Goal: Task Accomplishment & Management: Manage account settings

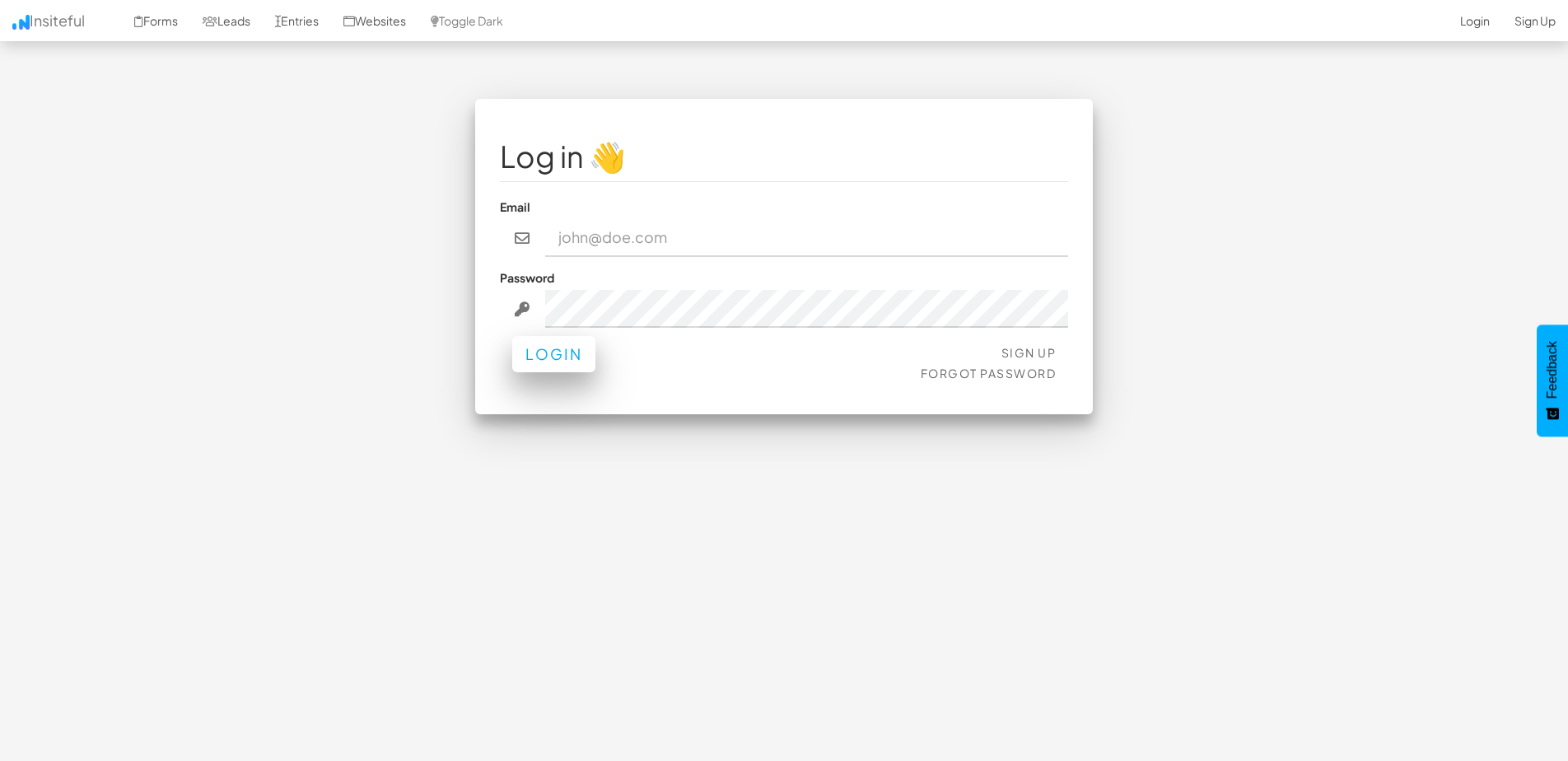
type input "[PERSON_NAME][EMAIL_ADDRESS][DOMAIN_NAME]"
click at [540, 352] on button "Login" at bounding box center [554, 353] width 84 height 36
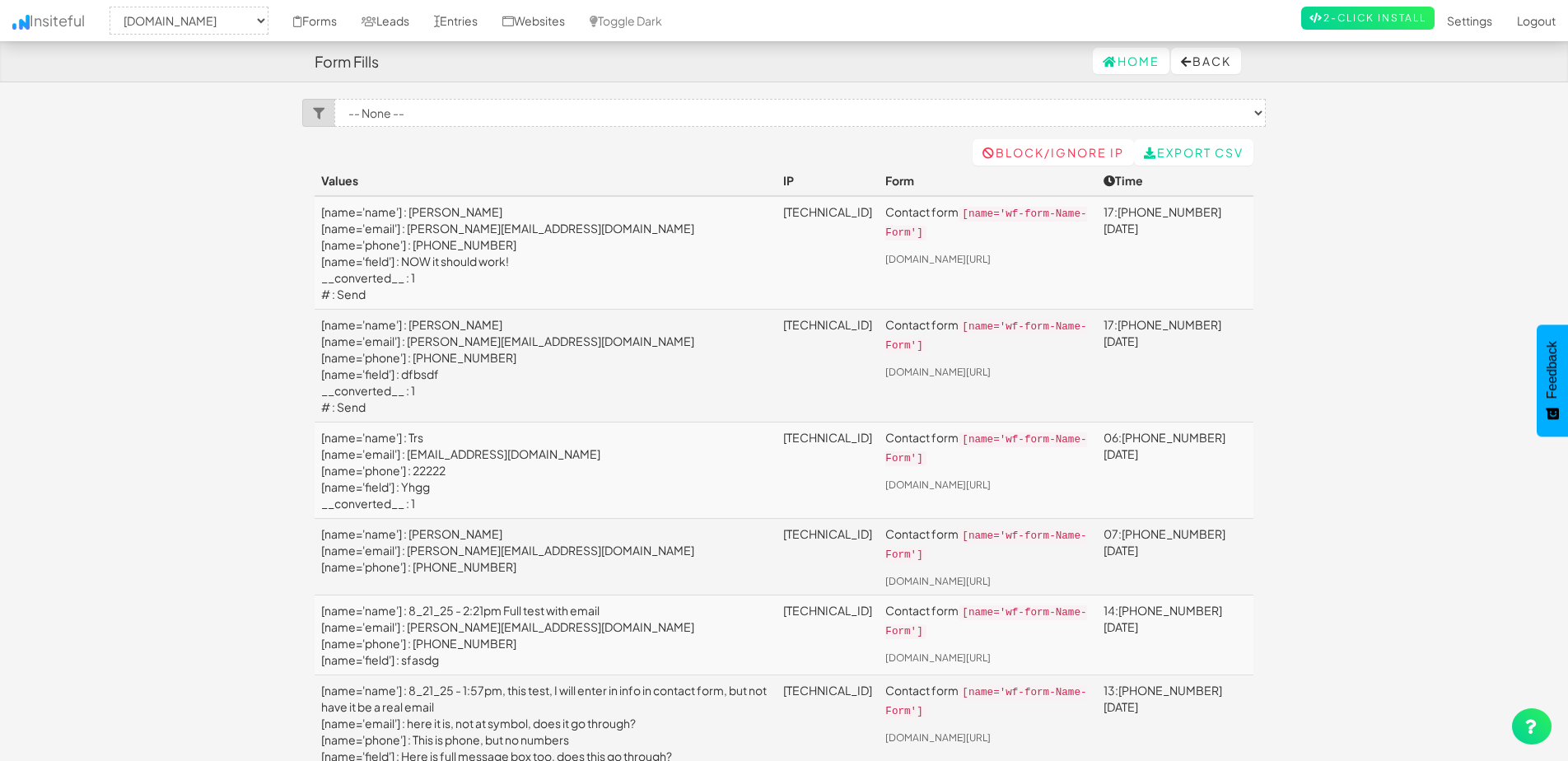
select select "2378"
click at [268, 20] on select "-- None -- cal.com/comedytheory cal.com app.cal.com comedytheory.tv" at bounding box center [189, 21] width 159 height 28
click at [1474, 22] on link "Settings" at bounding box center [1469, 20] width 70 height 41
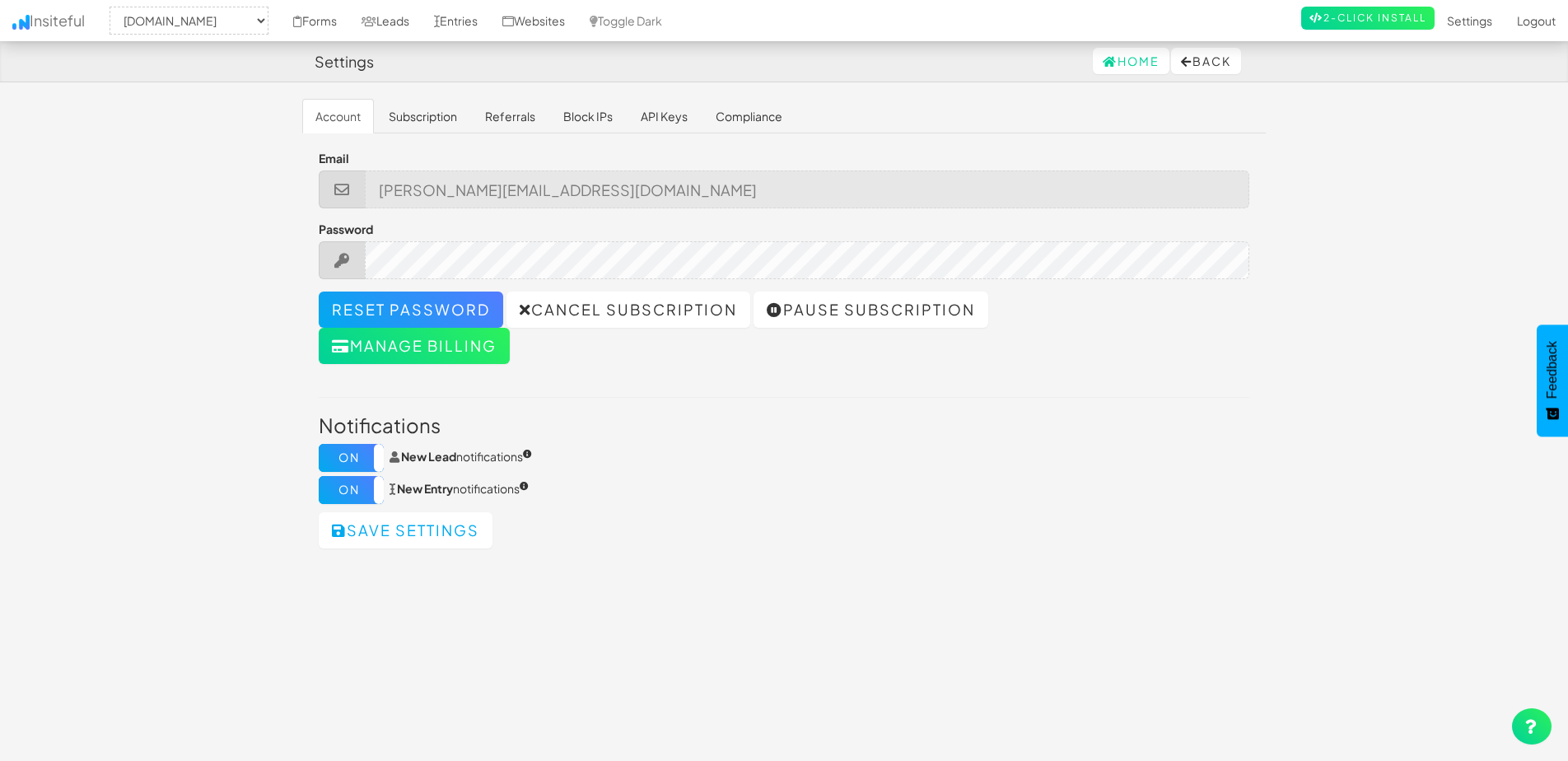
select select "2378"
click at [481, 348] on button "Manage billing" at bounding box center [414, 345] width 191 height 36
